Goal: Task Accomplishment & Management: Use online tool/utility

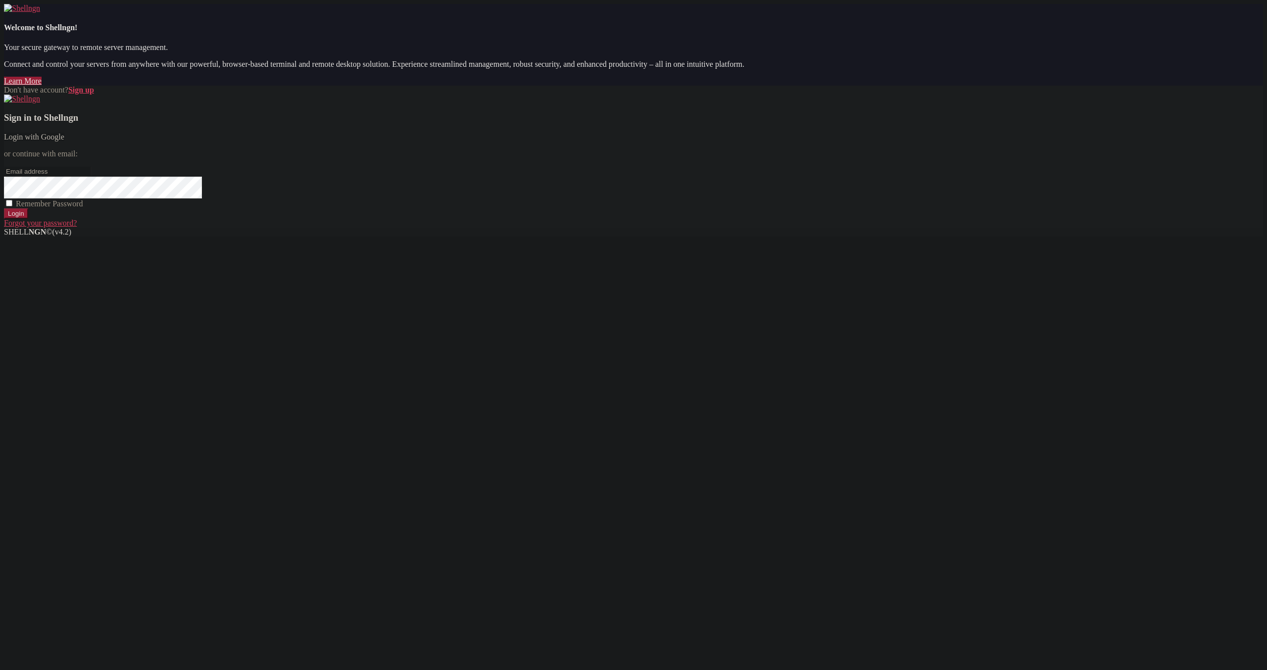
click at [64, 141] on link "Login with Google" at bounding box center [34, 137] width 60 height 8
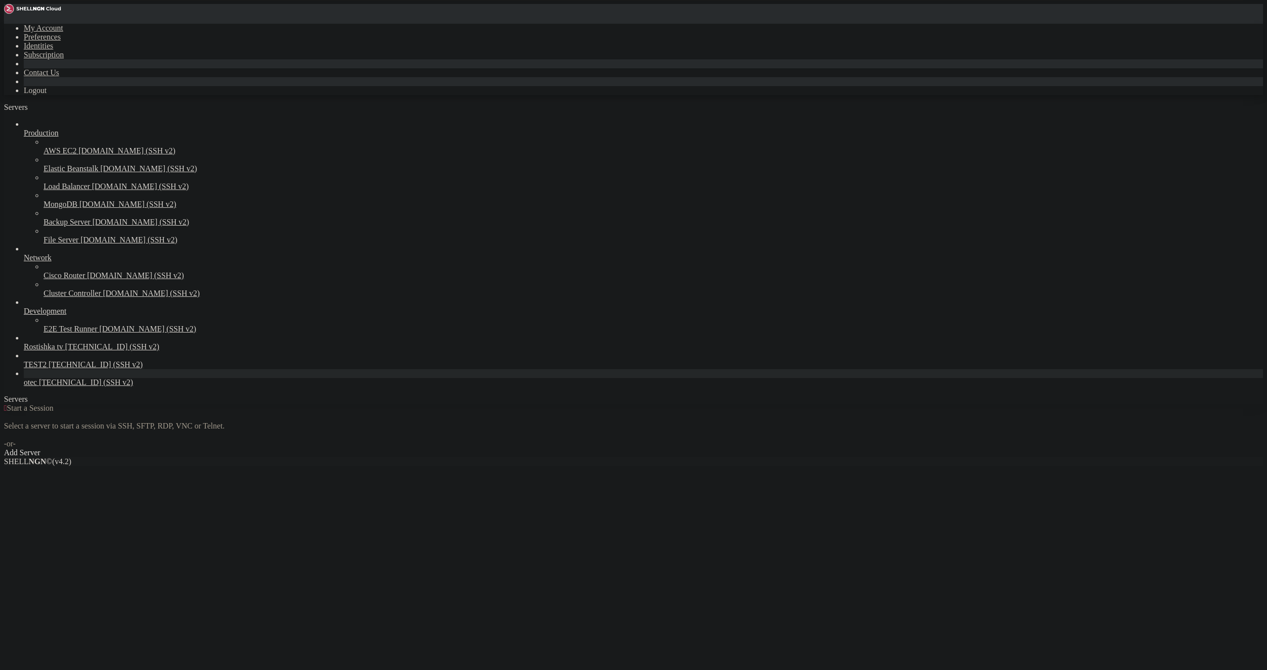
click at [39, 386] on span "[TECHNICAL_ID] (SSH v2)" at bounding box center [86, 382] width 94 height 8
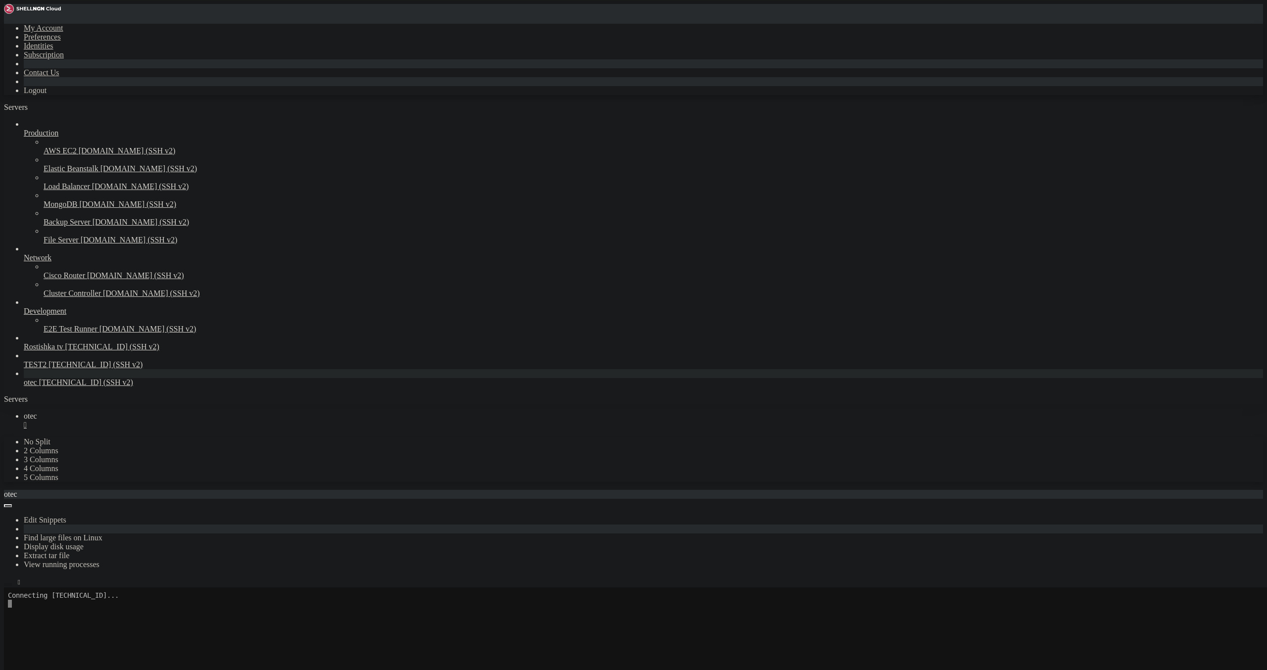
click at [8, 584] on icon "button" at bounding box center [8, 584] width 0 height 0
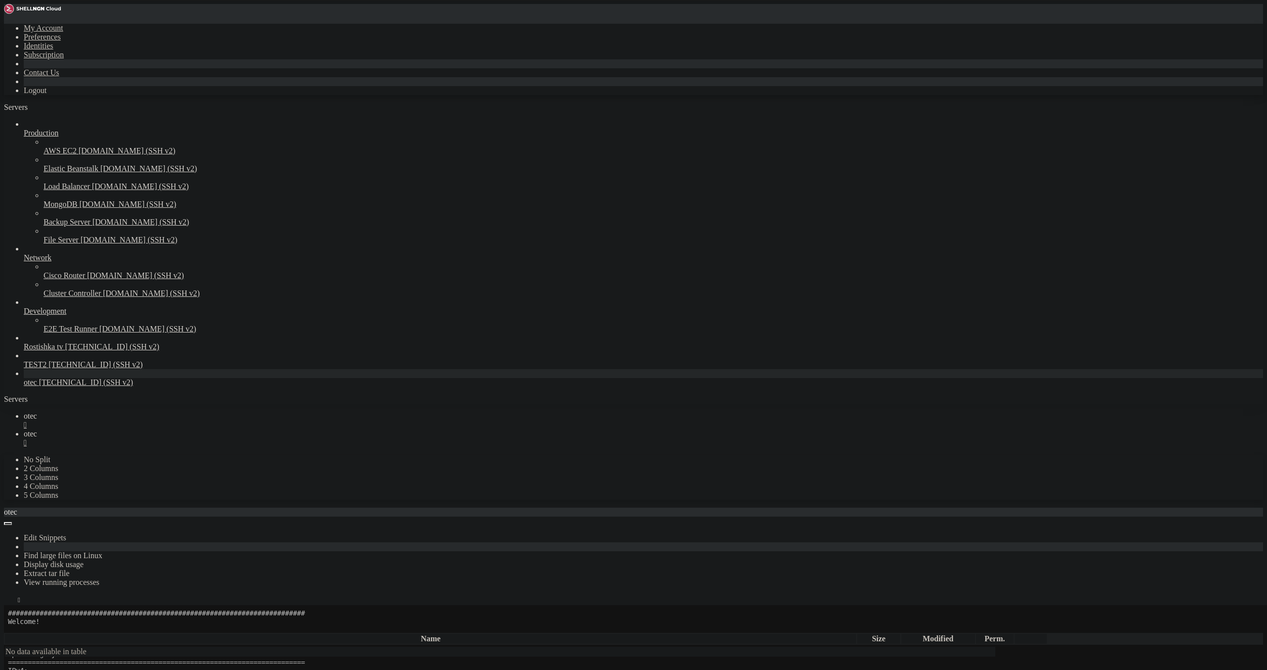
scroll to position [57, 0]
click at [8, 630] on icon "button" at bounding box center [8, 630] width 0 height 0
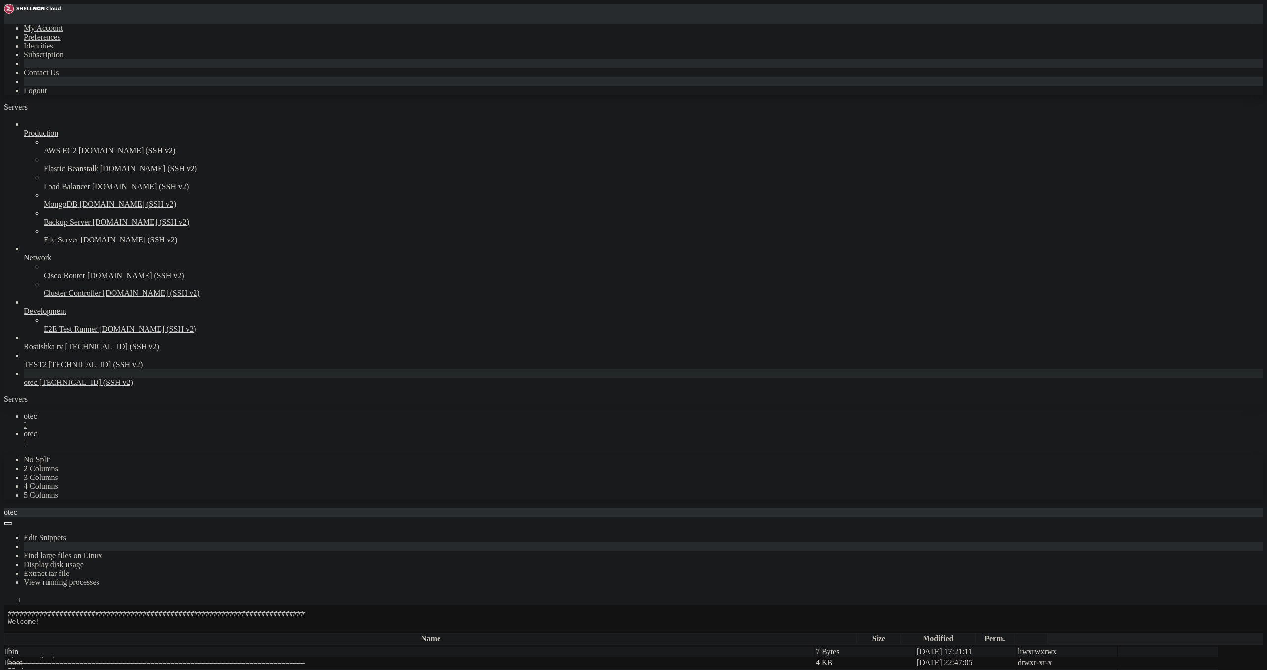
click at [34, 656] on span " apache2" at bounding box center [19, 673] width 29 height 8
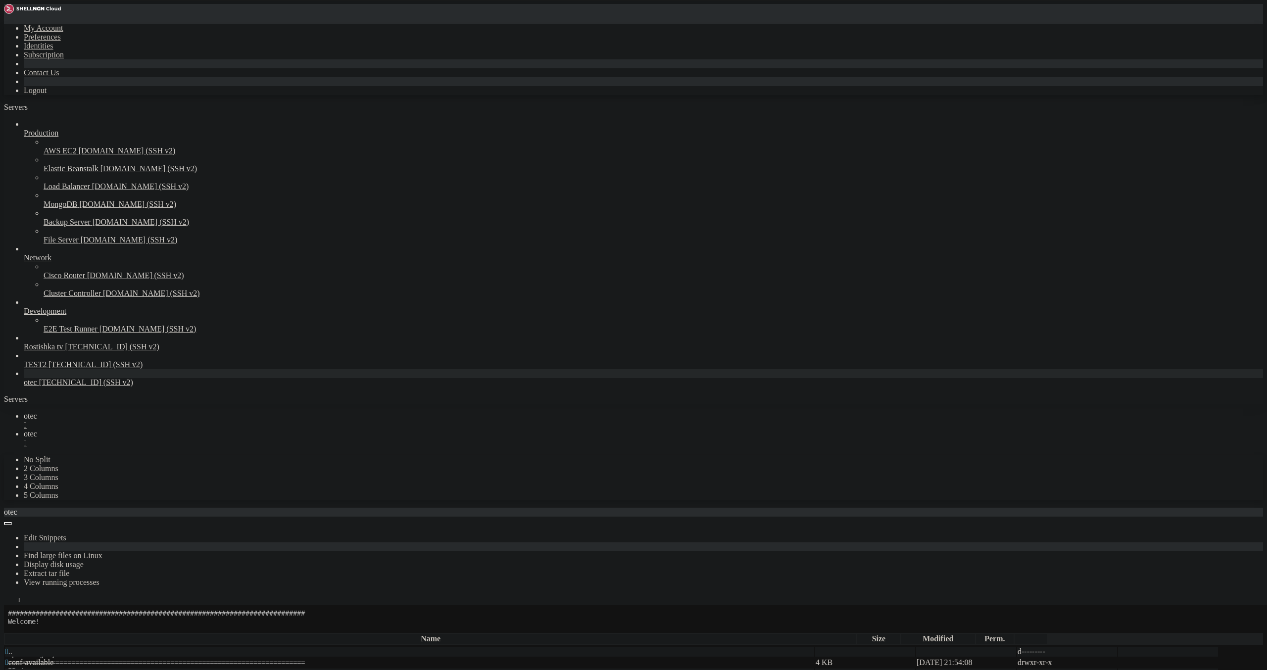
click at [8, 630] on icon "button" at bounding box center [8, 630] width 0 height 0
type input "/etc/apache2/mods-available"
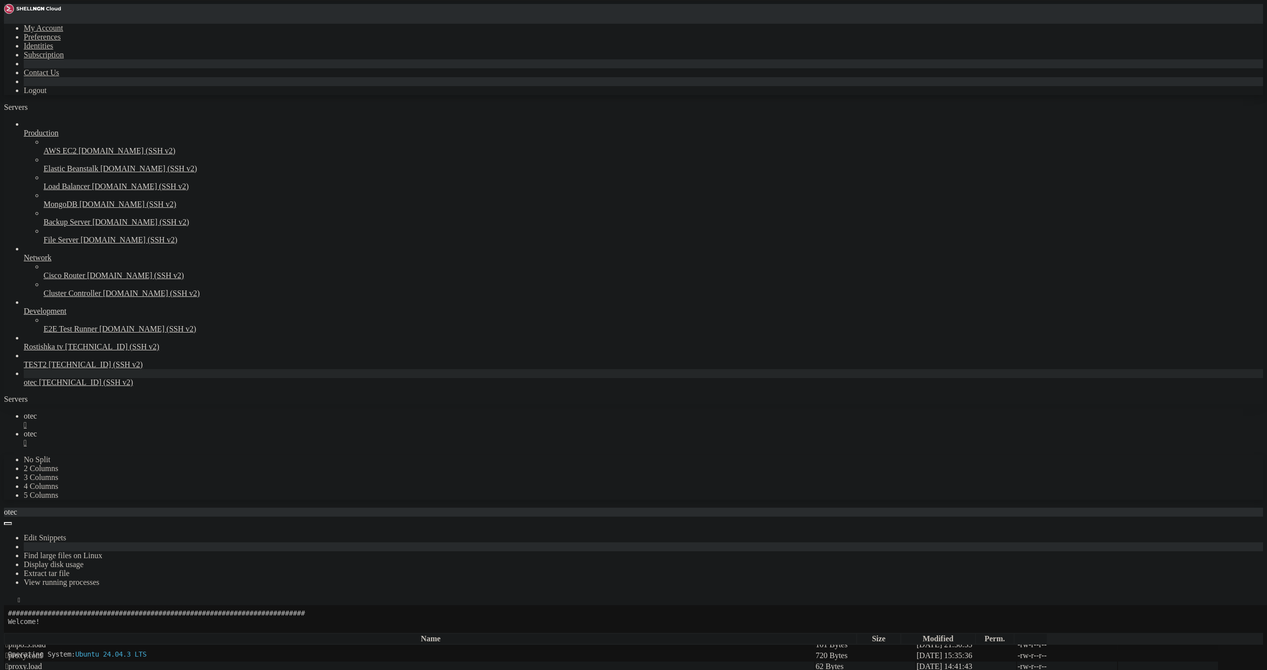
scroll to position [1763, 0]
drag, startPoint x: 341, startPoint y: 177, endPoint x: 65, endPoint y: 37, distance: 309.1
click at [65, 37] on div "My Account Preferences Identities Subscription Contact Us Logout Servers Produc…" at bounding box center [633, 654] width 1259 height 1301
drag, startPoint x: 313, startPoint y: 150, endPoint x: 135, endPoint y: 99, distance: 185.4
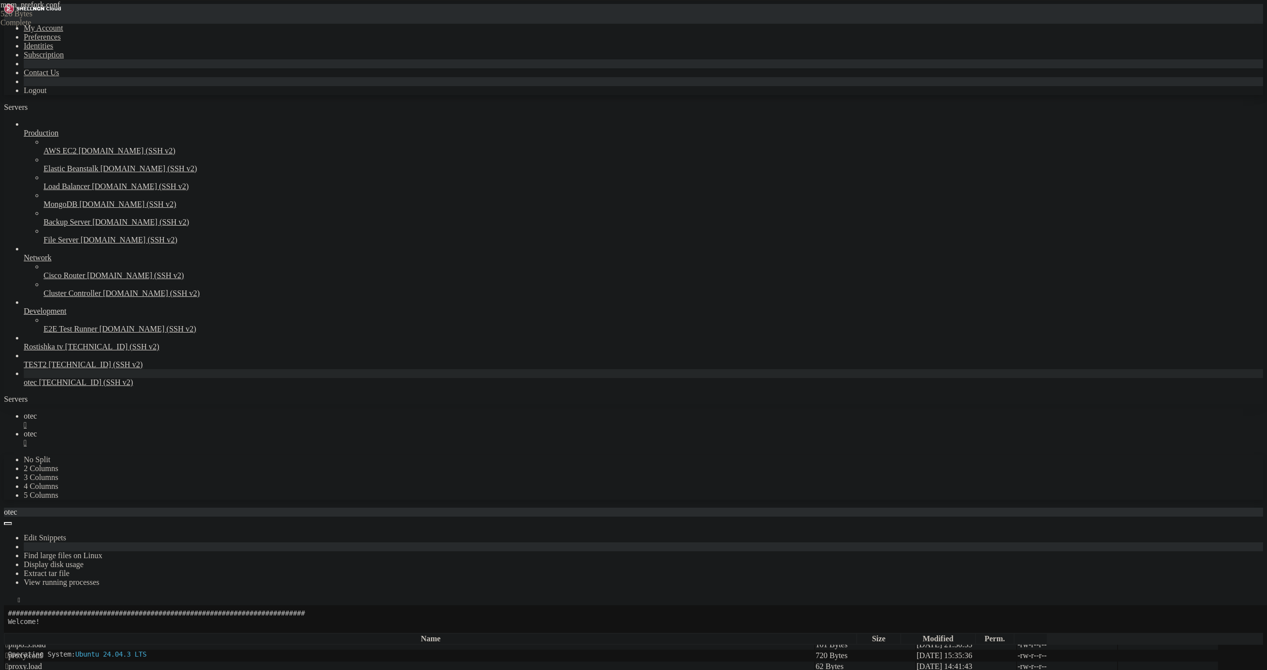
paste textarea "</IfModule>"
type textarea "</IfModule>"
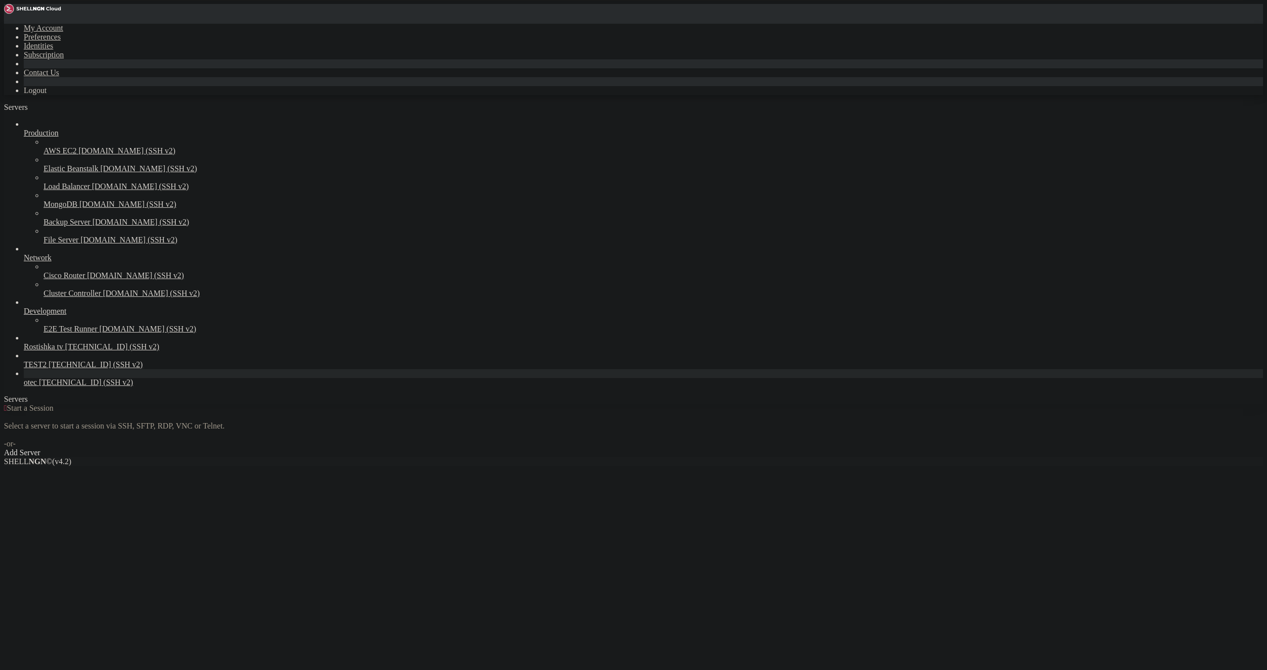
click at [37, 386] on span "otec" at bounding box center [30, 382] width 13 height 8
